Goal: Task Accomplishment & Management: Manage account settings

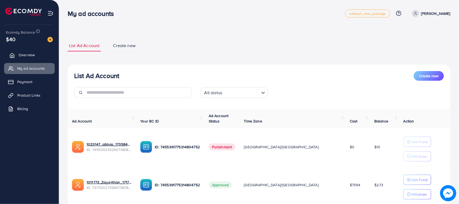
click at [32, 53] on span "Overview" at bounding box center [27, 54] width 16 height 5
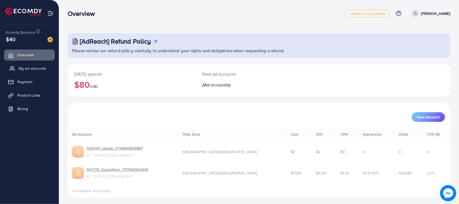
click at [48, 69] on link "My ad accounts" at bounding box center [29, 68] width 51 height 11
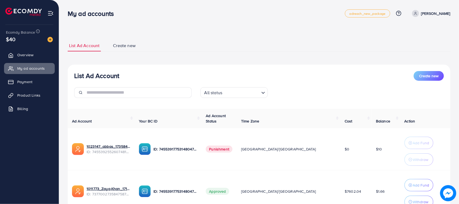
scroll to position [48, 0]
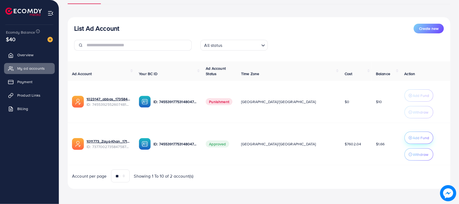
click at [415, 142] on button "Add Fund" at bounding box center [419, 138] width 29 height 12
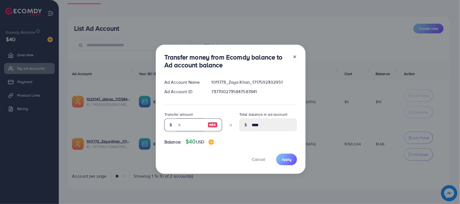
click at [192, 129] on input "number" at bounding box center [190, 125] width 27 height 13
type input "*"
type input "****"
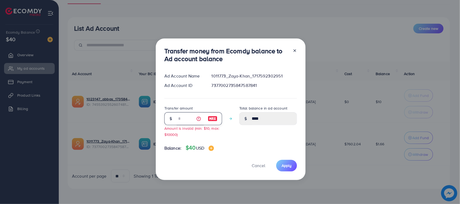
type input "**"
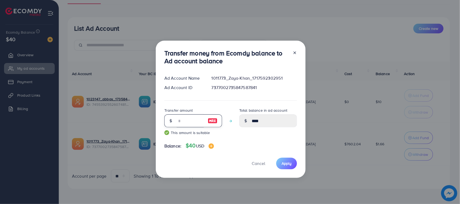
type input "*****"
type input "**"
click at [287, 170] on div "Transfer money from Ecomdy balance to Ad account balance Ad Account Name 101177…" at bounding box center [231, 110] width 150 height 138
click at [288, 164] on span "Apply" at bounding box center [287, 163] width 10 height 5
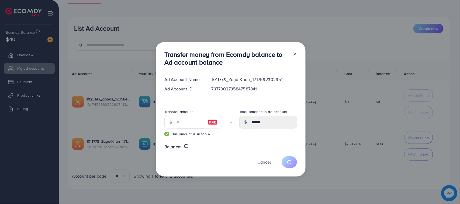
type input "****"
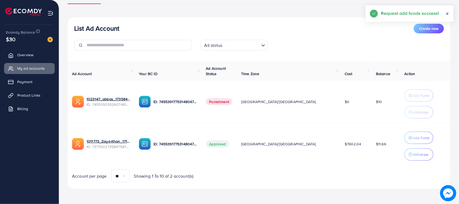
drag, startPoint x: 74, startPoint y: 23, endPoint x: 127, endPoint y: 28, distance: 52.8
click at [127, 28] on div "List Ad Account Create new" at bounding box center [259, 29] width 370 height 10
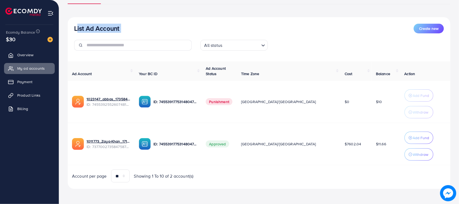
click at [114, 27] on h3 "List Ad Account" at bounding box center [96, 29] width 45 height 8
click at [126, 25] on div "List Ad Account Create new" at bounding box center [259, 29] width 370 height 10
drag, startPoint x: 51, startPoint y: 26, endPoint x: 196, endPoint y: 16, distance: 144.9
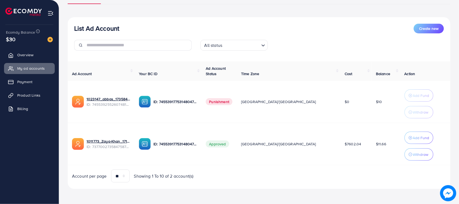
click at [196, 17] on div "List Ad Account Create new All status Loading... Ad Account Your BC ID Ad Accou…" at bounding box center [259, 103] width 383 height 172
click at [81, 26] on h3 "List Ad Account" at bounding box center [96, 29] width 45 height 8
click at [83, 20] on div "List Ad Account Create new All status Loading... Ad Account Your BC ID Ad Accou…" at bounding box center [259, 103] width 383 height 172
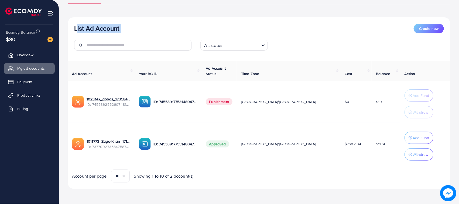
drag, startPoint x: 76, startPoint y: 26, endPoint x: 125, endPoint y: 27, distance: 49.9
click at [125, 27] on div "List Ad Account Create new" at bounding box center [259, 29] width 370 height 10
click at [126, 21] on div "List Ad Account Create new All status Loading... Ad Account Your BC ID Ad Accou…" at bounding box center [259, 103] width 383 height 172
drag, startPoint x: 220, startPoint y: 105, endPoint x: 173, endPoint y: 104, distance: 47.7
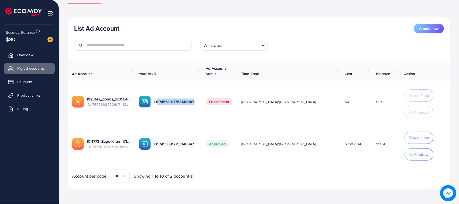
click at [173, 104] on div "ID: 7455391775314804752" at bounding box center [168, 102] width 58 height 12
click at [189, 116] on td "ID: 7455391775314804752" at bounding box center [168, 102] width 67 height 42
drag, startPoint x: 218, startPoint y: 104, endPoint x: 167, endPoint y: 103, distance: 50.5
click at [167, 103] on div "ID: 7455391775314804752" at bounding box center [168, 102] width 58 height 12
drag, startPoint x: 186, startPoint y: 119, endPoint x: 217, endPoint y: 108, distance: 32.6
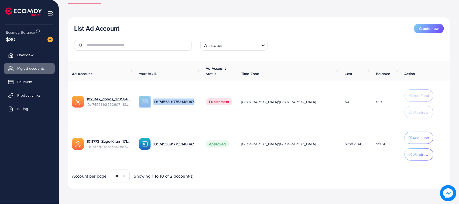
click at [187, 119] on td "ID: 7455391775314804752" at bounding box center [168, 102] width 67 height 42
drag, startPoint x: 299, startPoint y: 103, endPoint x: 272, endPoint y: 103, distance: 27.5
click at [272, 103] on td "[GEOGRAPHIC_DATA]/[GEOGRAPHIC_DATA]" at bounding box center [289, 102] width 104 height 42
click at [272, 112] on td "[GEOGRAPHIC_DATA]/[GEOGRAPHIC_DATA]" at bounding box center [289, 102] width 104 height 42
drag, startPoint x: 307, startPoint y: 102, endPoint x: 328, endPoint y: 103, distance: 21.6
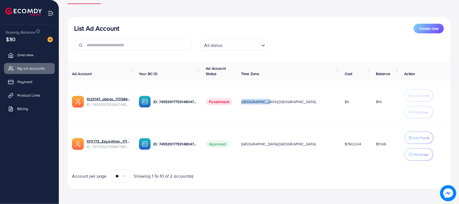
click at [328, 103] on tr "1023147_abbas_1735843853887 ID: 7455392552607481857 ID: 7455391775314804752 Pun…" at bounding box center [259, 102] width 383 height 42
click at [340, 112] on td "$0" at bounding box center [355, 102] width 31 height 42
drag, startPoint x: 318, startPoint y: 138, endPoint x: 338, endPoint y: 147, distance: 22.2
click at [340, 147] on td "$7602.04" at bounding box center [355, 144] width 31 height 42
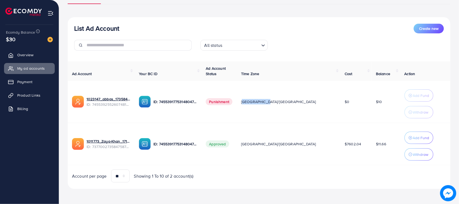
drag, startPoint x: 338, startPoint y: 147, endPoint x: 304, endPoint y: 147, distance: 33.7
click at [304, 147] on tr "1011773_Zaya-Khan_1717592302951 ID: 7377002735847587841 ID: 7455391775314804752…" at bounding box center [259, 144] width 383 height 42
click at [340, 151] on td "$7602.04" at bounding box center [355, 144] width 31 height 42
drag, startPoint x: 317, startPoint y: 142, endPoint x: 339, endPoint y: 143, distance: 21.9
click at [340, 143] on td "$7602.04" at bounding box center [355, 144] width 31 height 42
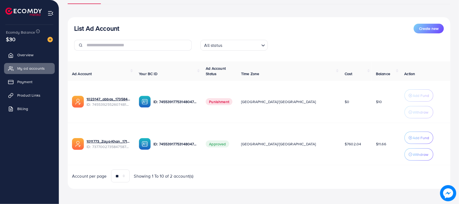
click at [376, 143] on span "$11.66" at bounding box center [381, 144] width 10 height 5
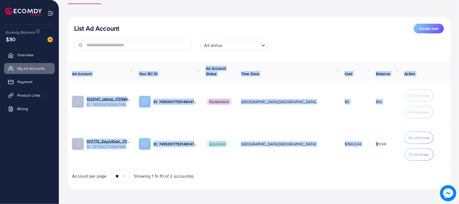
click at [376, 143] on span "$11.66" at bounding box center [381, 144] width 10 height 5
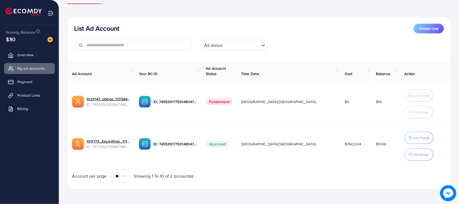
click at [351, 158] on td "$7602.04" at bounding box center [355, 144] width 31 height 42
drag, startPoint x: 153, startPoint y: 74, endPoint x: 176, endPoint y: 73, distance: 22.9
click at [176, 73] on th "Your BC ID" at bounding box center [168, 71] width 67 height 20
click at [226, 66] on span "Ad Account Status" at bounding box center [216, 71] width 20 height 11
drag, startPoint x: 238, startPoint y: 66, endPoint x: 245, endPoint y: 74, distance: 10.9
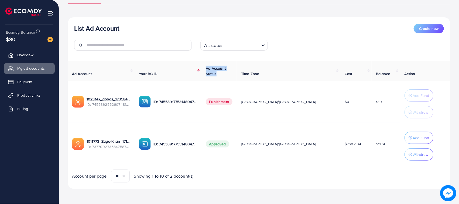
click at [226, 74] on span "Ad Account Status" at bounding box center [216, 71] width 20 height 11
click at [277, 67] on th "Time Zone" at bounding box center [289, 71] width 104 height 20
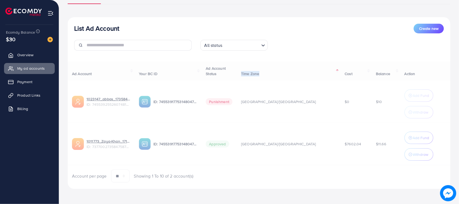
drag, startPoint x: 277, startPoint y: 67, endPoint x: 292, endPoint y: 71, distance: 15.6
click at [292, 71] on div "Ad Account Your BC ID Ad Account Status Time Zone Cost Balance Action 1023147_a…" at bounding box center [259, 122] width 383 height 122
click at [293, 72] on div "Ad Account Your BC ID Ad Account Status Time Zone Cost Balance Action 1023147_a…" at bounding box center [259, 122] width 383 height 122
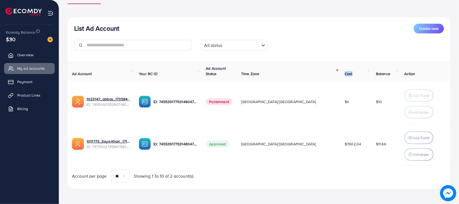
drag, startPoint x: 311, startPoint y: 75, endPoint x: 359, endPoint y: 71, distance: 47.4
click at [330, 77] on tr "Ad Account Your BC ID Ad Account Status Time Zone Cost Balance Action" at bounding box center [259, 71] width 383 height 20
drag, startPoint x: 359, startPoint y: 70, endPoint x: 380, endPoint y: 74, distance: 21.2
click at [380, 74] on th "Balance" at bounding box center [386, 71] width 29 height 20
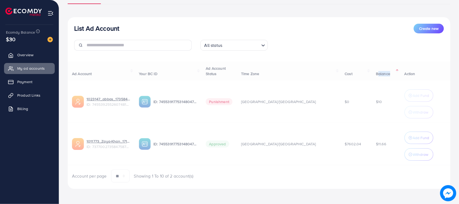
click at [380, 74] on div "Ad Account Your BC ID Ad Account Status Time Zone Cost Balance Action 1023147_a…" at bounding box center [259, 122] width 383 height 122
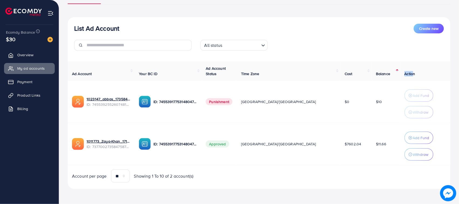
drag, startPoint x: 382, startPoint y: 72, endPoint x: 401, endPoint y: 76, distance: 19.3
click at [401, 76] on div "Ad Account Your BC ID Ad Account Status Time Zone Cost Balance Action 1023147_a…" at bounding box center [259, 122] width 383 height 122
click at [340, 99] on td "$0" at bounding box center [355, 102] width 31 height 42
drag, startPoint x: 295, startPoint y: 143, endPoint x: 269, endPoint y: 146, distance: 26.8
click at [270, 146] on td "[GEOGRAPHIC_DATA]/[GEOGRAPHIC_DATA]" at bounding box center [289, 144] width 104 height 42
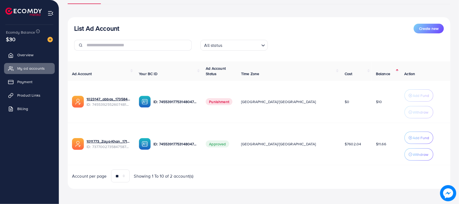
click at [237, 144] on td "Approved" at bounding box center [218, 144] width 35 height 42
click at [23, 57] on span "Overview" at bounding box center [27, 54] width 16 height 5
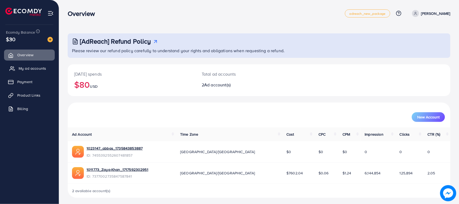
click at [35, 66] on span "My ad accounts" at bounding box center [33, 68] width 28 height 5
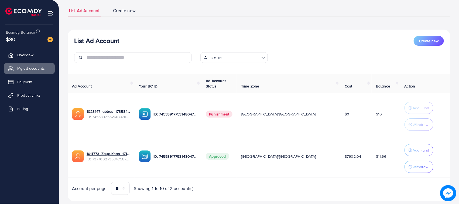
scroll to position [48, 0]
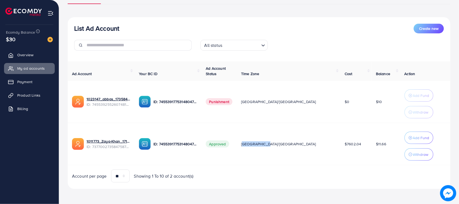
drag, startPoint x: 274, startPoint y: 142, endPoint x: 295, endPoint y: 144, distance: 21.2
click at [295, 144] on td "[GEOGRAPHIC_DATA]/[GEOGRAPHIC_DATA]" at bounding box center [289, 144] width 104 height 42
click at [290, 161] on td "[GEOGRAPHIC_DATA]/[GEOGRAPHIC_DATA]" at bounding box center [289, 144] width 104 height 42
click at [340, 148] on td "$7602.04" at bounding box center [355, 144] width 31 height 42
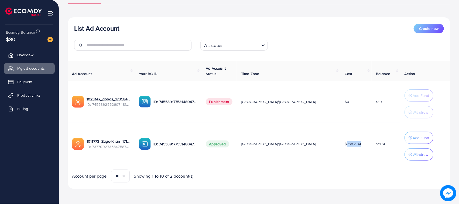
click at [340, 148] on td "$7602.04" at bounding box center [355, 144] width 31 height 42
click at [340, 158] on td "$7602.04" at bounding box center [355, 144] width 31 height 42
